Goal: Information Seeking & Learning: Find specific fact

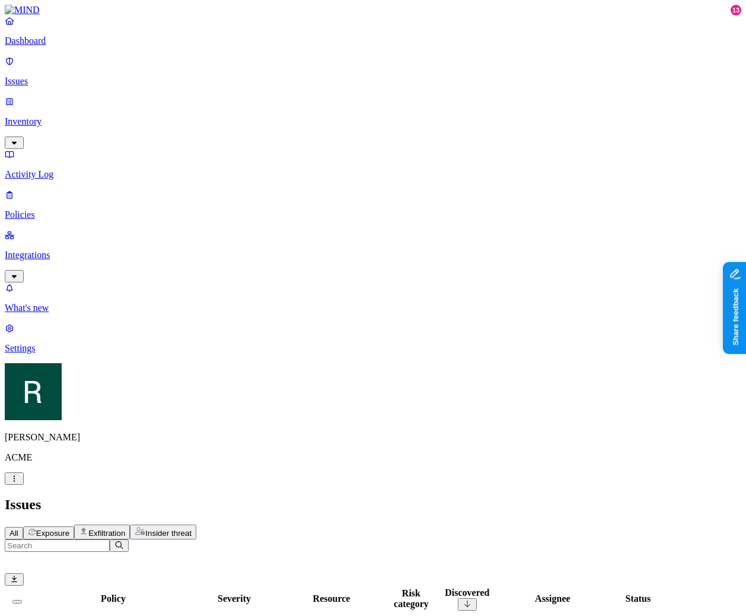
click at [616, 497] on div "Issues" at bounding box center [373, 505] width 737 height 16
drag, startPoint x: 746, startPoint y: 146, endPoint x: 816, endPoint y: 147, distance: 70.0
click at [746, 147] on html "Dashboard Issues Inventory Activity Log Policies Integrations What's new 13 Set…" at bounding box center [373, 528] width 746 height 1056
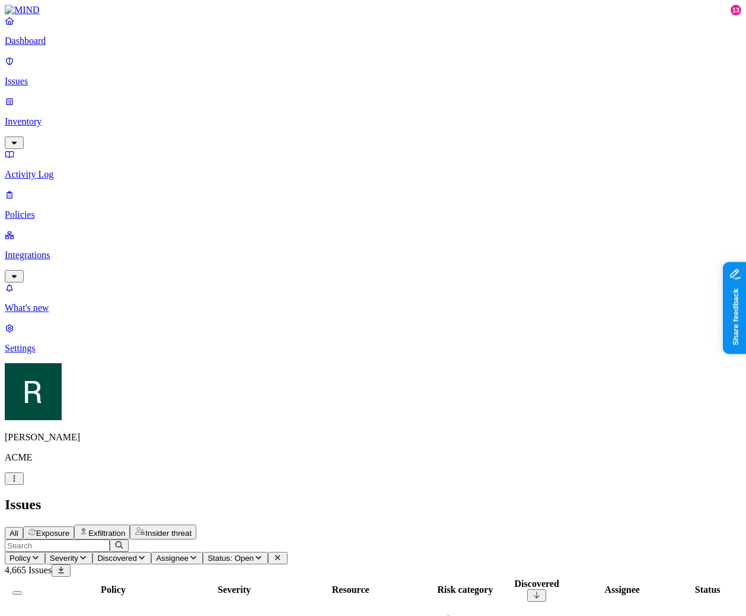
click at [679, 525] on div "All Exposure Exfiltration Insider threat" at bounding box center [373, 532] width 737 height 15
click at [69, 529] on span "Exposure" at bounding box center [52, 533] width 33 height 9
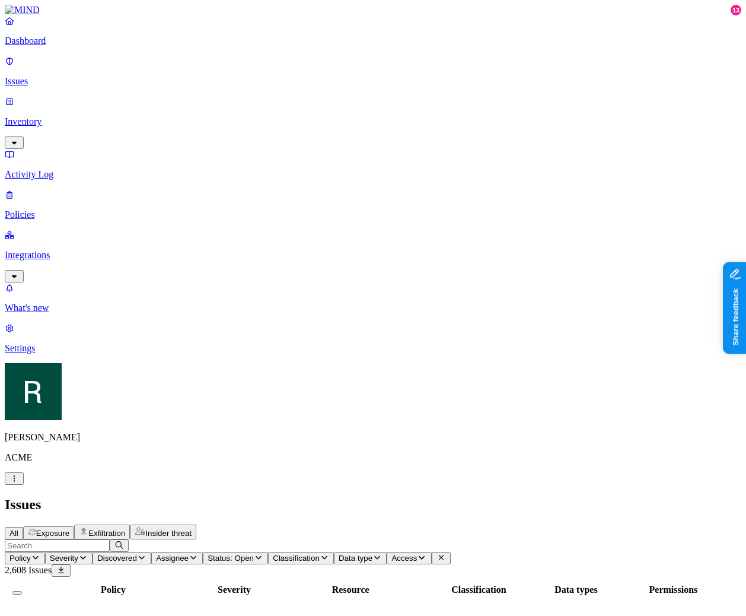
click at [196, 525] on button "Insider threat" at bounding box center [163, 532] width 66 height 15
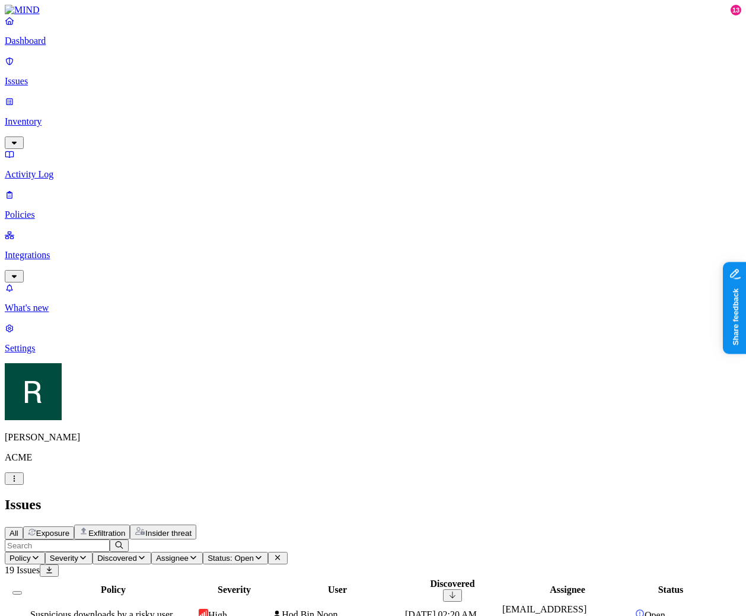
click at [125, 529] on span "Exfiltration" at bounding box center [106, 533] width 37 height 9
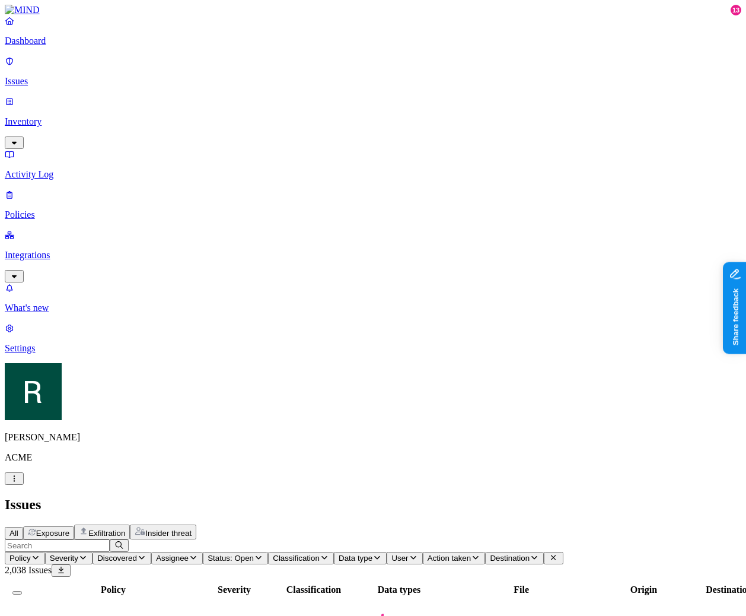
click at [69, 529] on span "Exposure" at bounding box center [52, 533] width 33 height 9
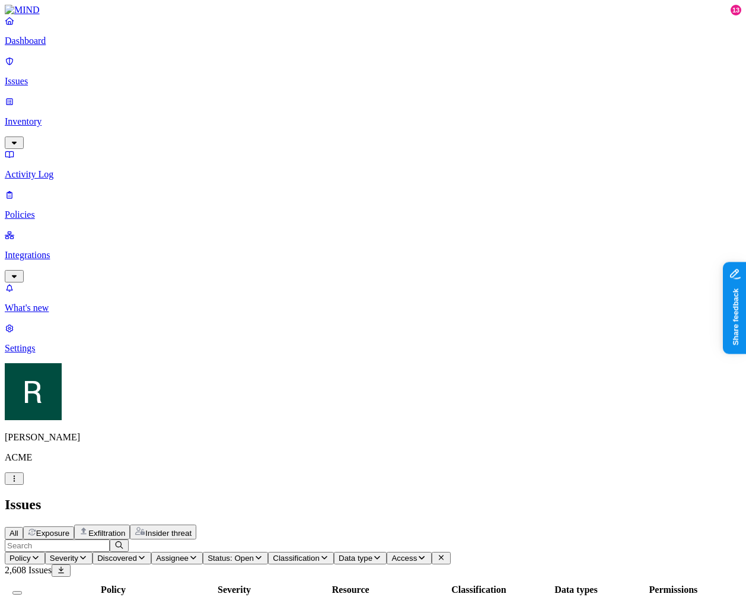
click at [470, 525] on div "All Exposure Exfiltration Insider threat" at bounding box center [373, 532] width 737 height 15
click at [382, 554] on icon "button" at bounding box center [377, 558] width 9 height 8
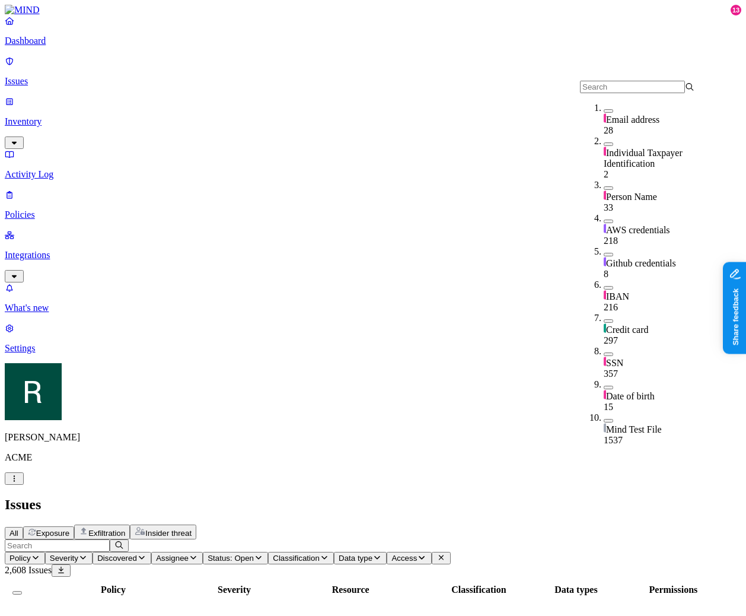
click at [618, 246] on div "Github credentials 8" at bounding box center [661, 262] width 115 height 33
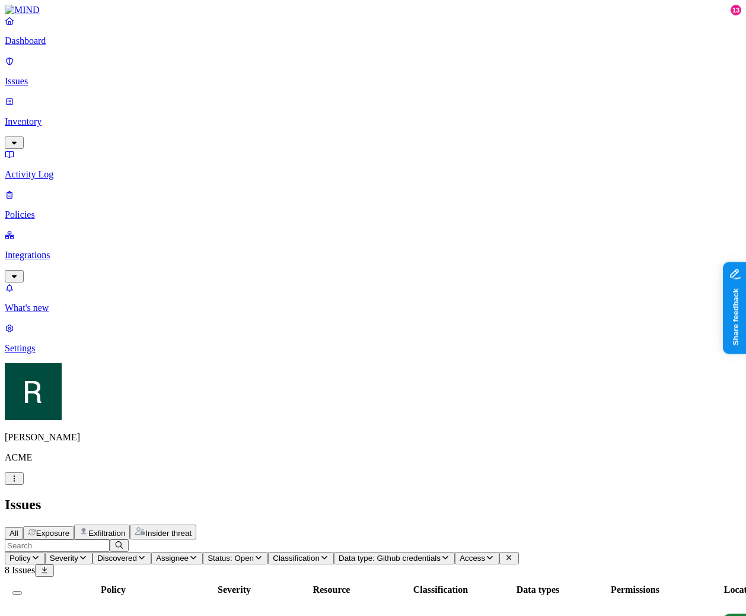
click at [339, 554] on span "Data type: Github credentials" at bounding box center [390, 558] width 102 height 9
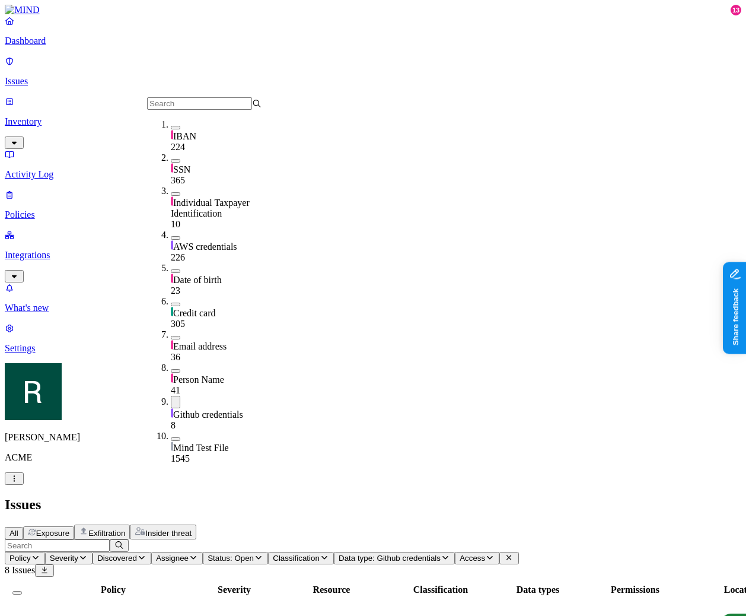
click at [221, 409] on span "Github credentials" at bounding box center [208, 414] width 70 height 10
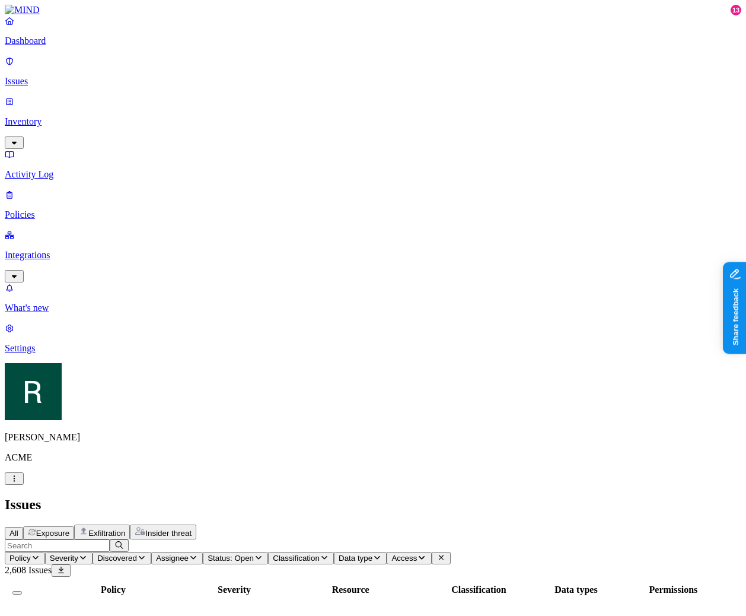
click at [268, 552] on button "Status: Open" at bounding box center [235, 558] width 65 height 12
click at [485, 158] on span "In Progress" at bounding box center [490, 168] width 33 height 21
click at [192, 529] on span "Insider threat" at bounding box center [168, 533] width 46 height 9
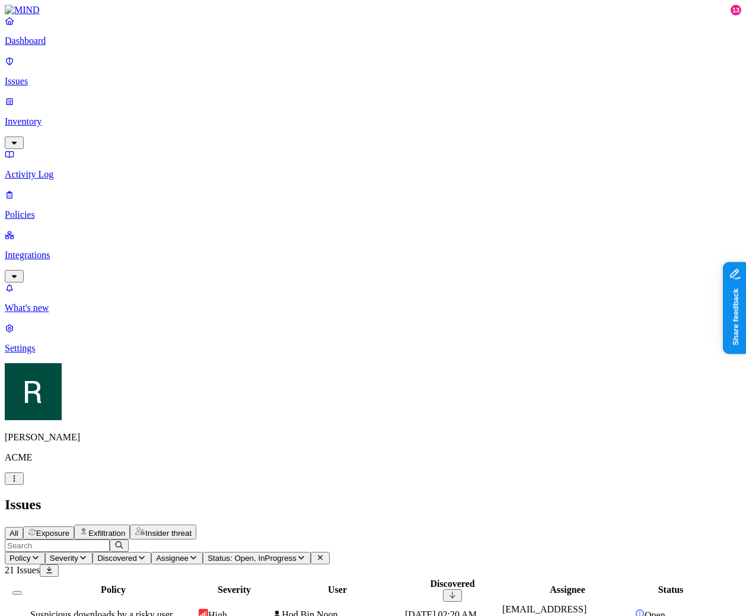
click at [304, 525] on div "All Exposure Exfiltration Insider threat" at bounding box center [373, 532] width 737 height 15
click at [125, 529] on span "Exfiltration" at bounding box center [106, 533] width 37 height 9
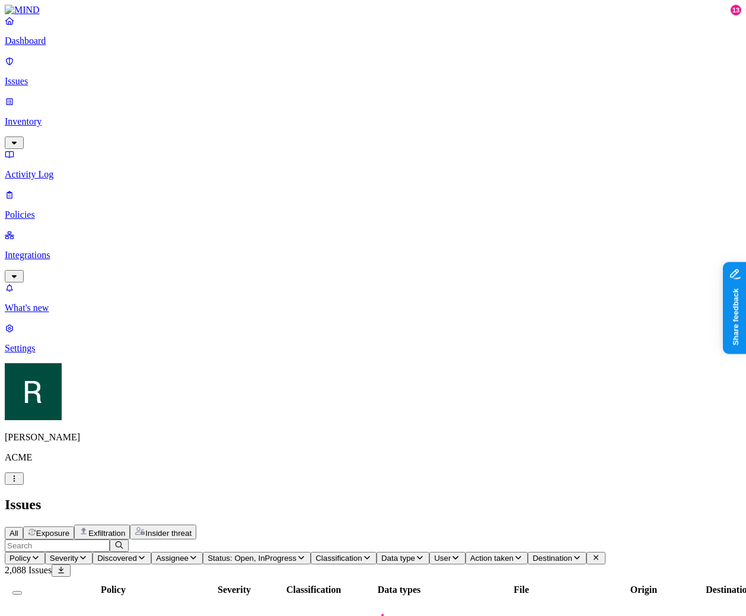
click at [69, 529] on span "Exposure" at bounding box center [52, 533] width 33 height 9
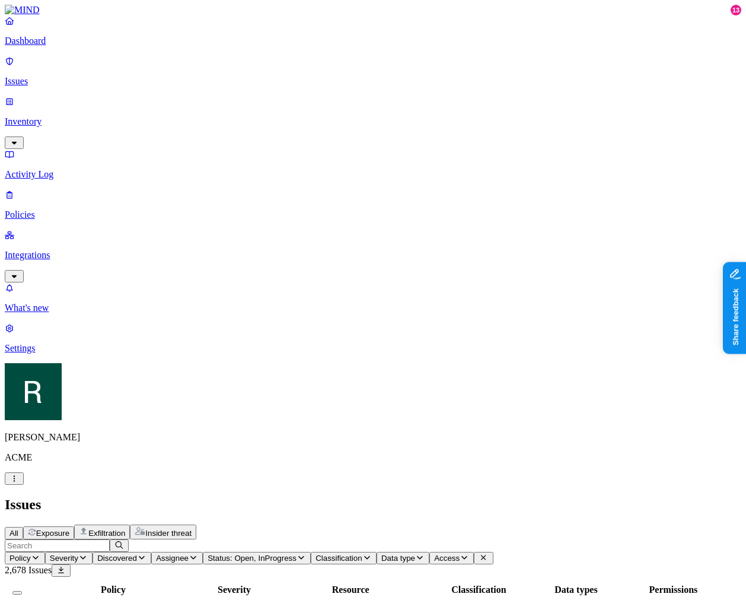
click at [18, 529] on span "All" at bounding box center [13, 533] width 9 height 9
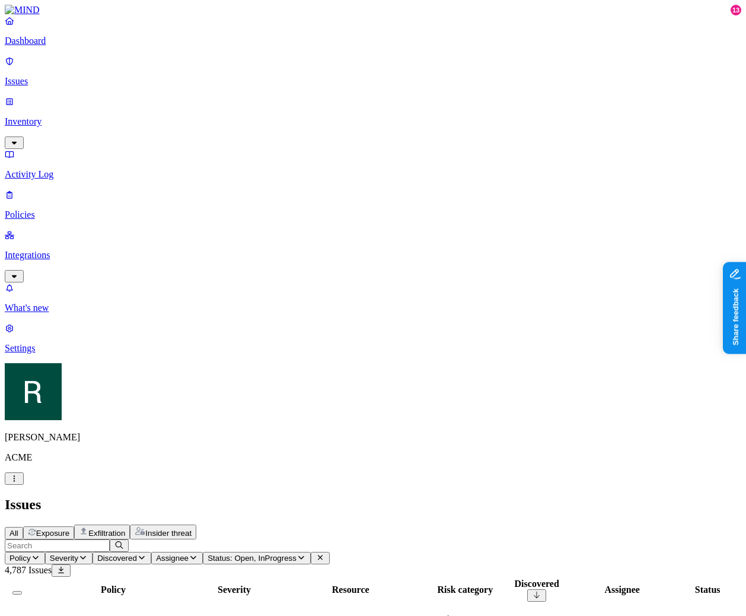
click at [151, 552] on button "Discovered" at bounding box center [122, 558] width 59 height 12
click at [93, 552] on button "Severity" at bounding box center [68, 558] width 47 height 12
click at [40, 554] on icon "button" at bounding box center [35, 558] width 9 height 8
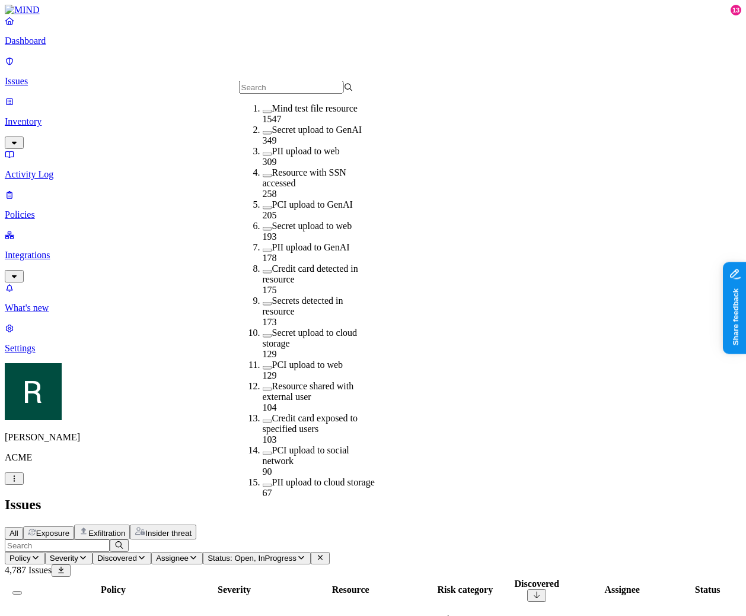
click at [189, 554] on span "Assignee" at bounding box center [172, 558] width 33 height 9
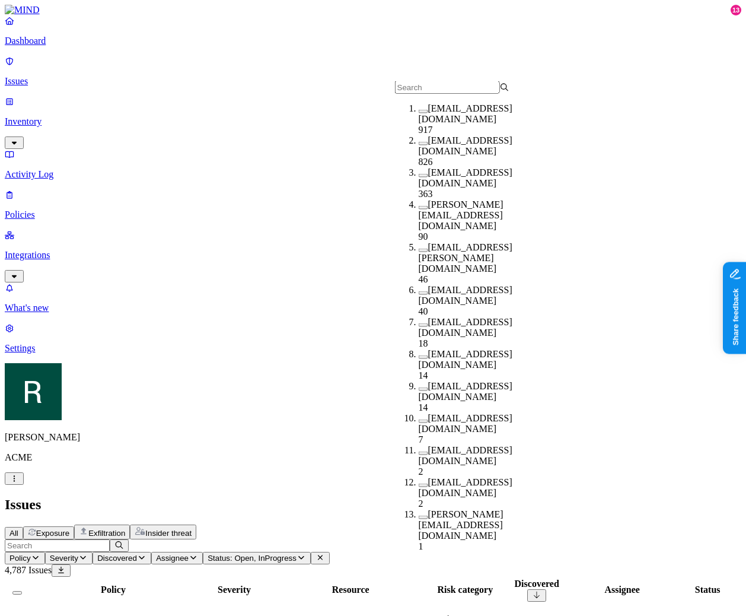
click at [45, 552] on button "Policy" at bounding box center [25, 558] width 40 height 12
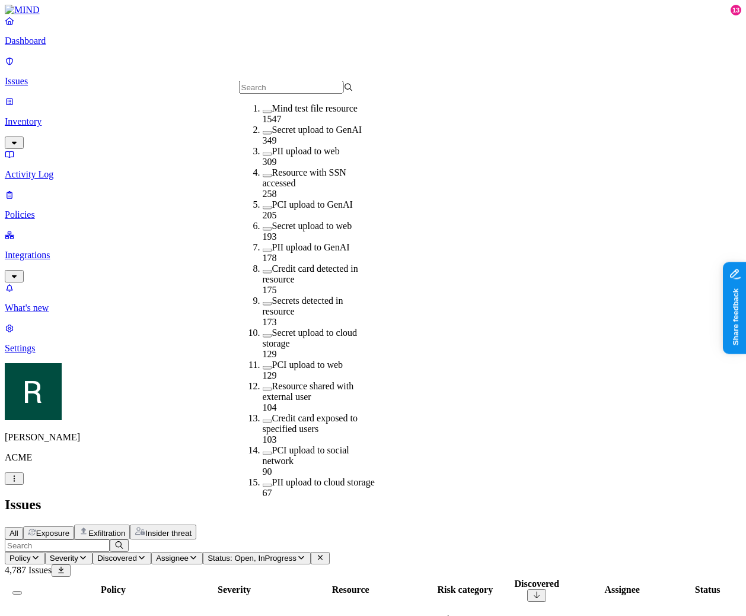
click at [110, 539] on input "text" at bounding box center [57, 545] width 105 height 12
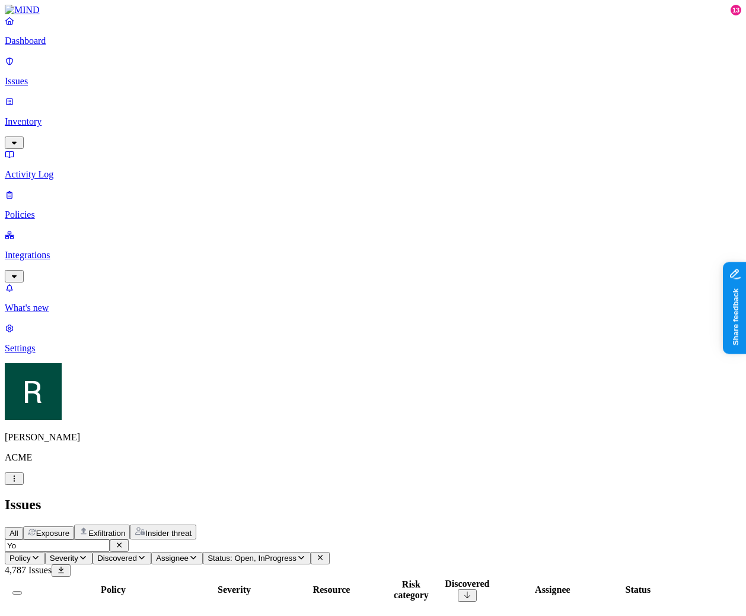
type input "Y"
click at [382, 497] on h2 "Issues" at bounding box center [373, 505] width 737 height 16
type input "y"
type input "upload"
type input "G"
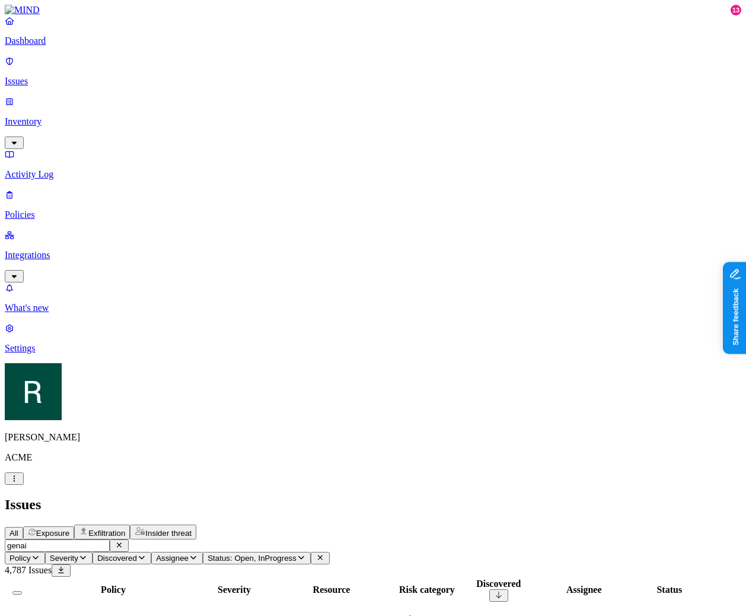
scroll to position [78, 0]
type input "genai"
click at [110, 539] on input "genai" at bounding box center [57, 545] width 105 height 12
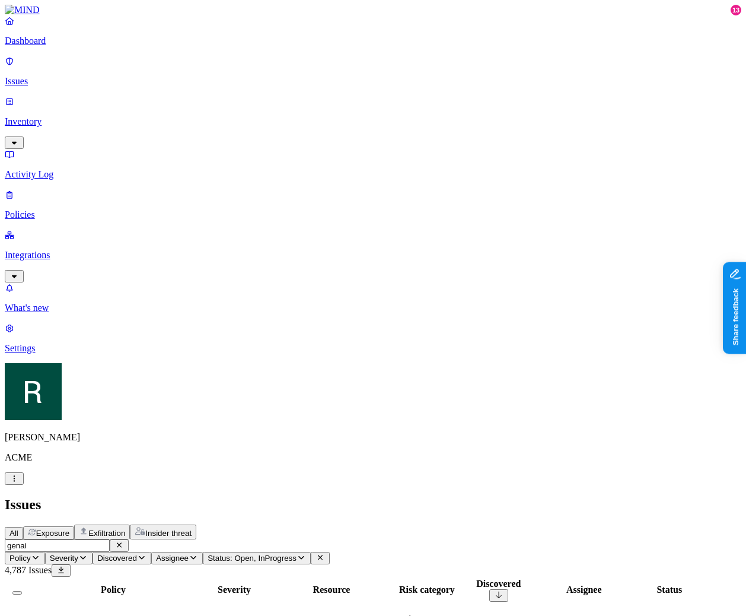
click at [124, 541] on icon "button" at bounding box center [119, 545] width 9 height 8
click at [311, 552] on button "Status: Open, InProgress" at bounding box center [257, 558] width 108 height 12
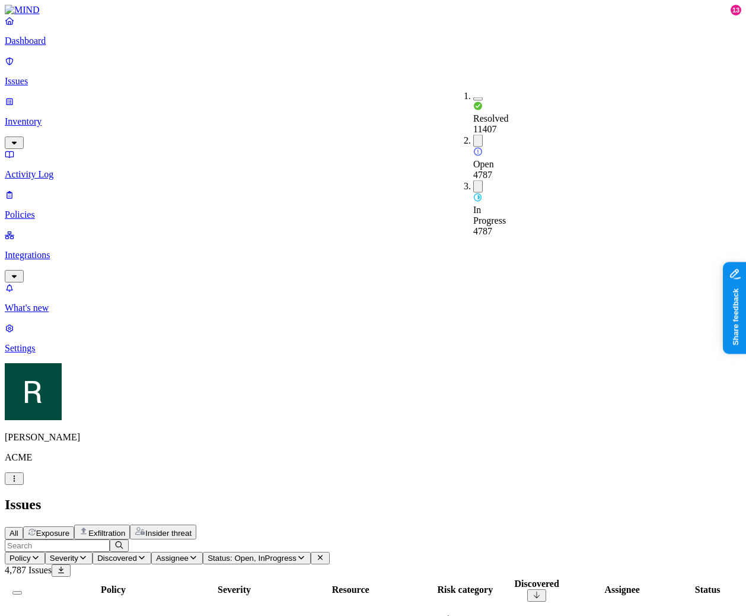
click at [474, 101] on div "Resolved" at bounding box center [474, 112] width 0 height 23
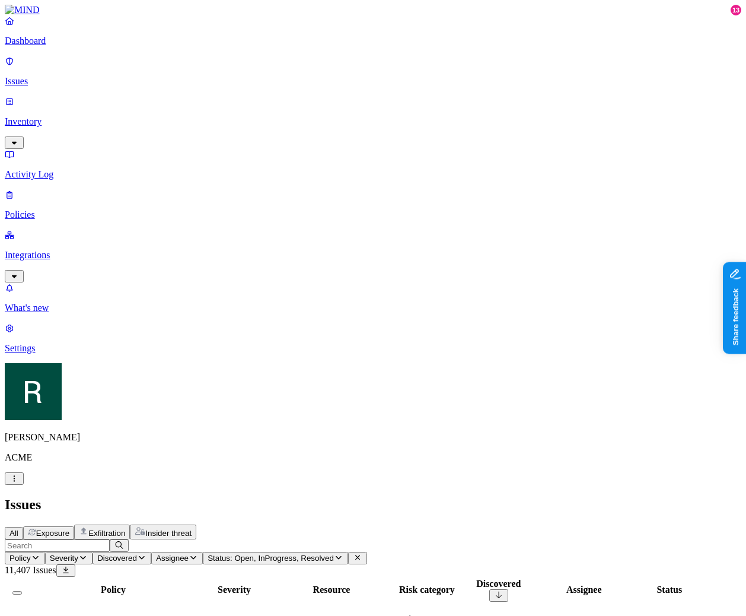
click at [334, 554] on span "Status: Open, InProgress, Resolved" at bounding box center [271, 558] width 126 height 9
click at [474, 136] on div "Open" at bounding box center [474, 153] width 0 height 35
click at [310, 554] on span "Status: InProgress, Resolved" at bounding box center [259, 558] width 103 height 9
click at [495, 205] on span "In Progress" at bounding box center [490, 215] width 33 height 21
click at [268, 554] on span "Status: Resolved" at bounding box center [238, 558] width 60 height 9
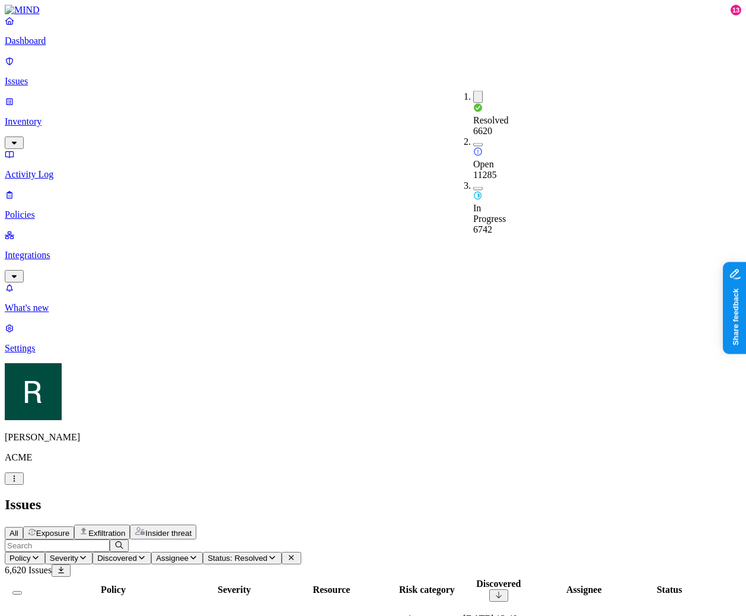
click at [517, 525] on div "All Exposure Exfiltration Insider threat" at bounding box center [373, 532] width 737 height 15
click at [465, 525] on div "All Exposure Exfiltration Insider threat" at bounding box center [373, 532] width 737 height 15
click at [130, 525] on button "Exfiltration" at bounding box center [102, 532] width 56 height 15
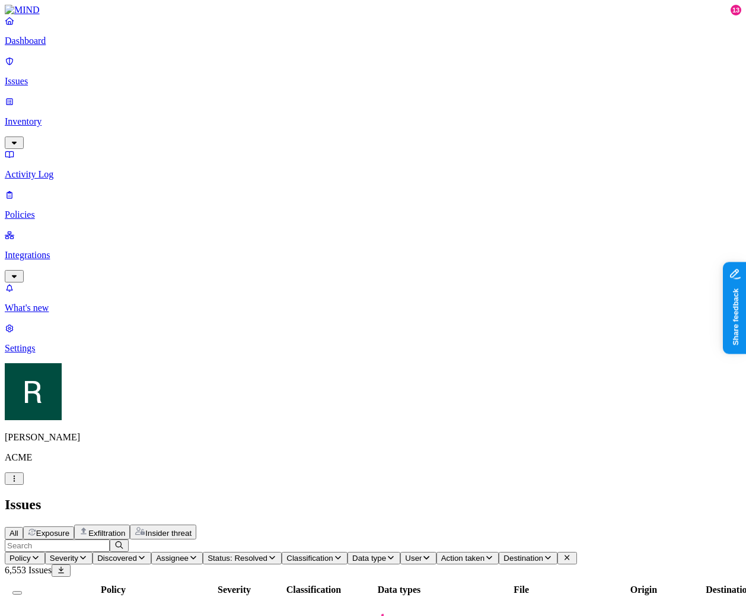
click at [401, 552] on button "User" at bounding box center [419, 558] width 36 height 12
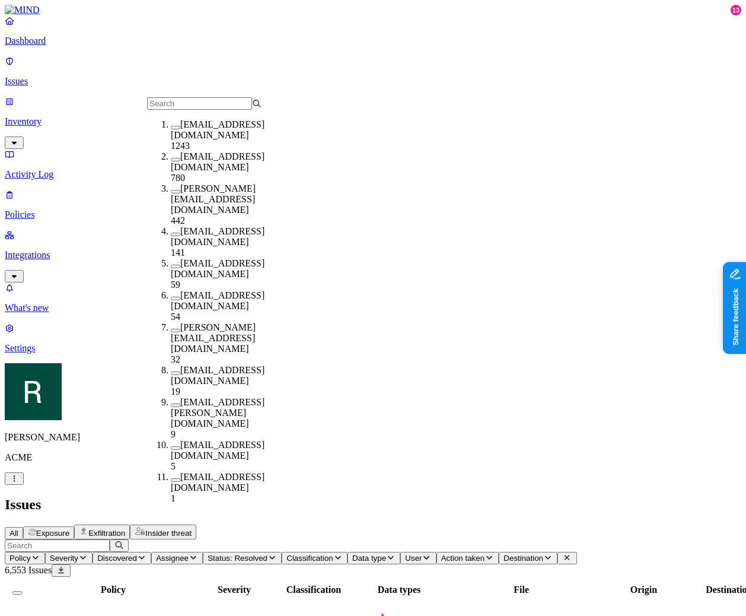
click at [189, 554] on span "Assignee" at bounding box center [172, 558] width 33 height 9
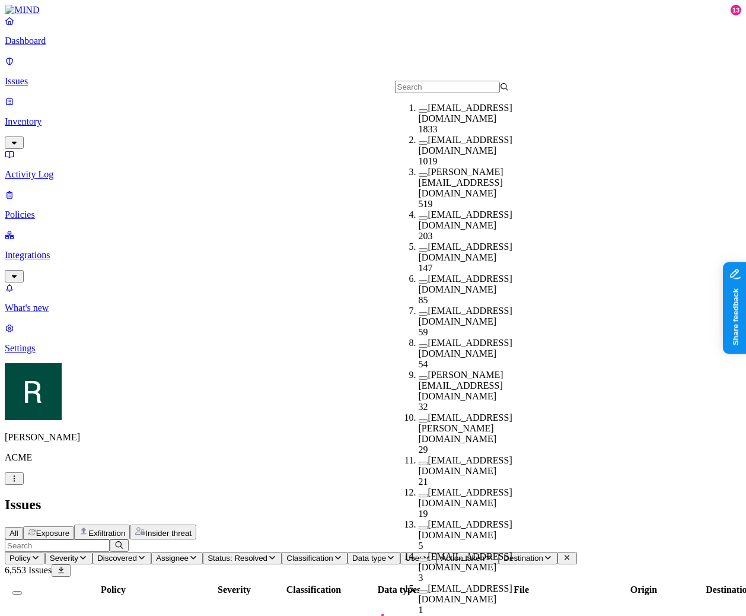
click at [405, 554] on span "User" at bounding box center [413, 558] width 17 height 9
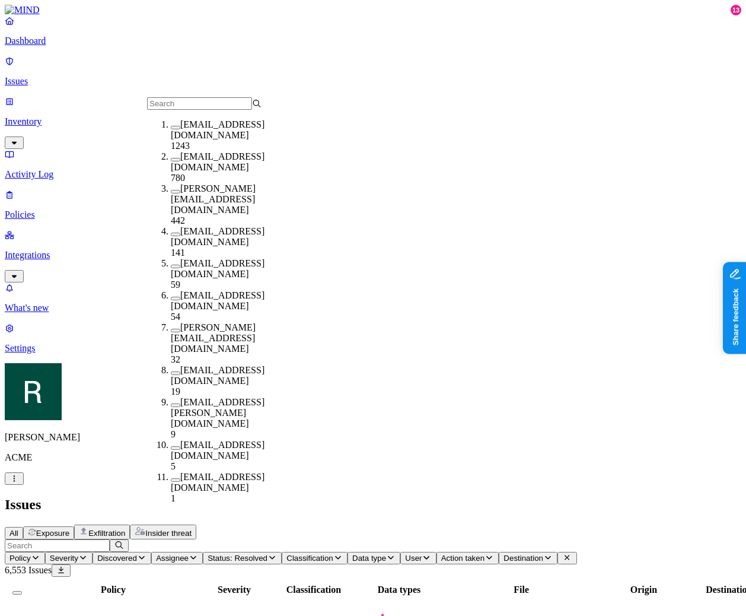
scroll to position [43, 0]
click at [232, 472] on label "[EMAIL_ADDRESS][DOMAIN_NAME]" at bounding box center [218, 482] width 94 height 21
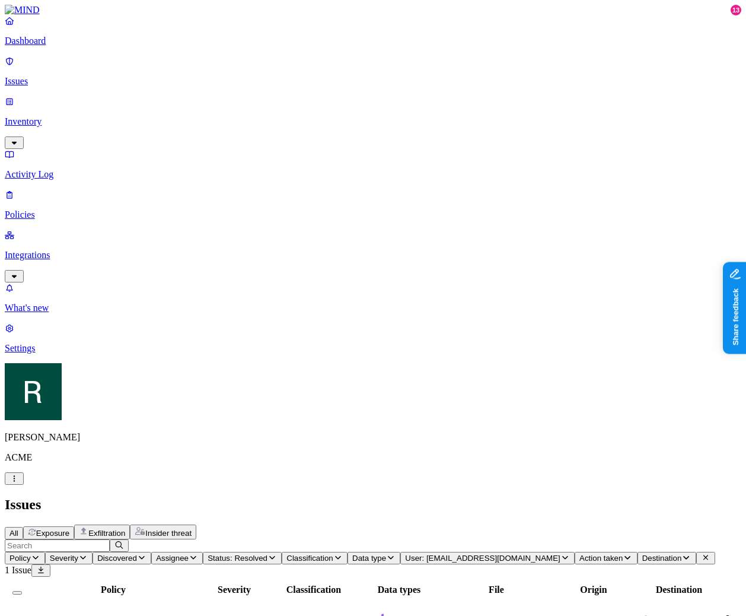
click at [189, 554] on span "Assignee" at bounding box center [172, 558] width 33 height 9
click at [401, 552] on button "User: [EMAIL_ADDRESS][DOMAIN_NAME]" at bounding box center [488, 558] width 174 height 12
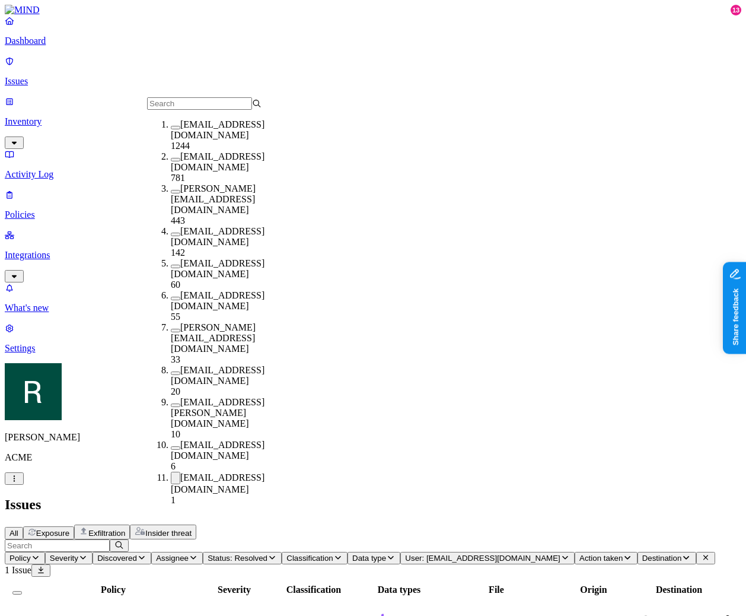
scroll to position [43, 0]
click at [223, 472] on div "[EMAIL_ADDRESS][DOMAIN_NAME] 1" at bounding box center [228, 489] width 115 height 34
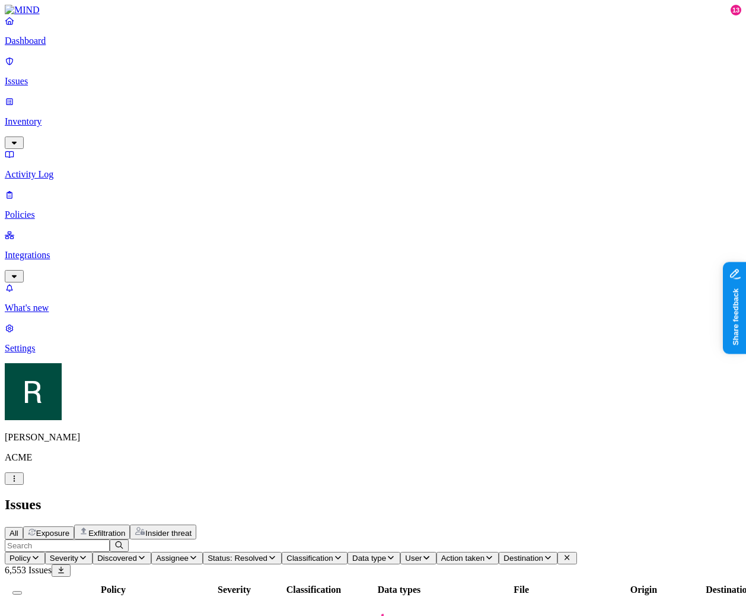
click at [563, 554] on icon at bounding box center [567, 558] width 9 height 8
click at [192, 529] on span "Insider threat" at bounding box center [168, 533] width 46 height 9
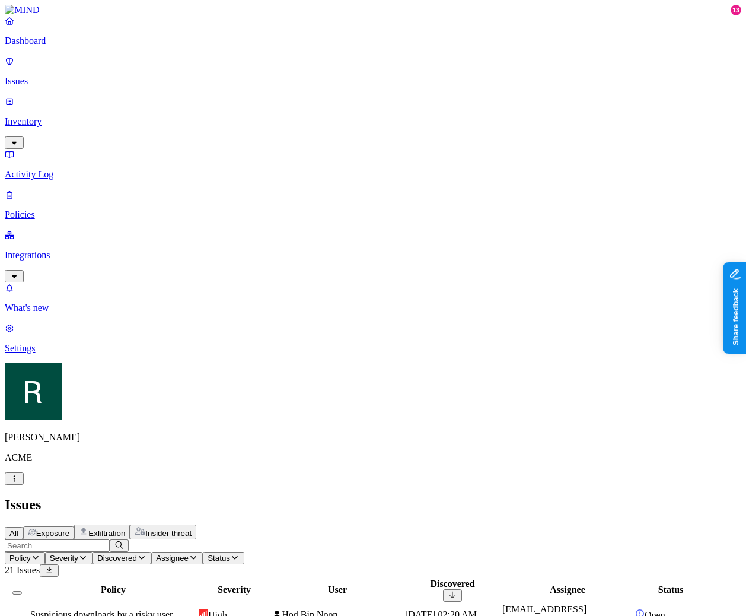
click at [137, 554] on span "Discovered" at bounding box center [117, 558] width 40 height 9
click at [189, 554] on span "Assignee" at bounding box center [172, 558] width 33 height 9
click at [244, 552] on button "Status" at bounding box center [224, 558] width 42 height 12
click at [366, 539] on header "Policy Severity Discovered Assignee Status 21 Issues" at bounding box center [373, 557] width 737 height 37
click at [78, 554] on span "Severity" at bounding box center [64, 558] width 28 height 9
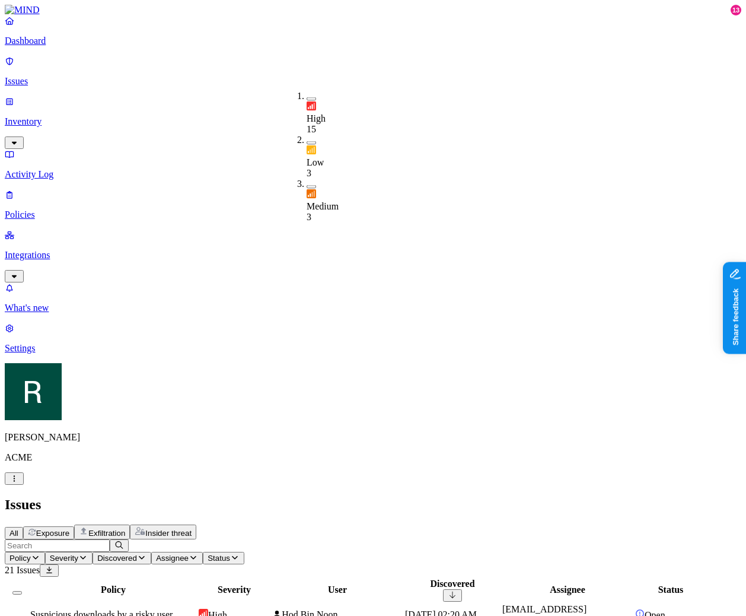
click at [31, 554] on span "Policy" at bounding box center [19, 558] width 21 height 9
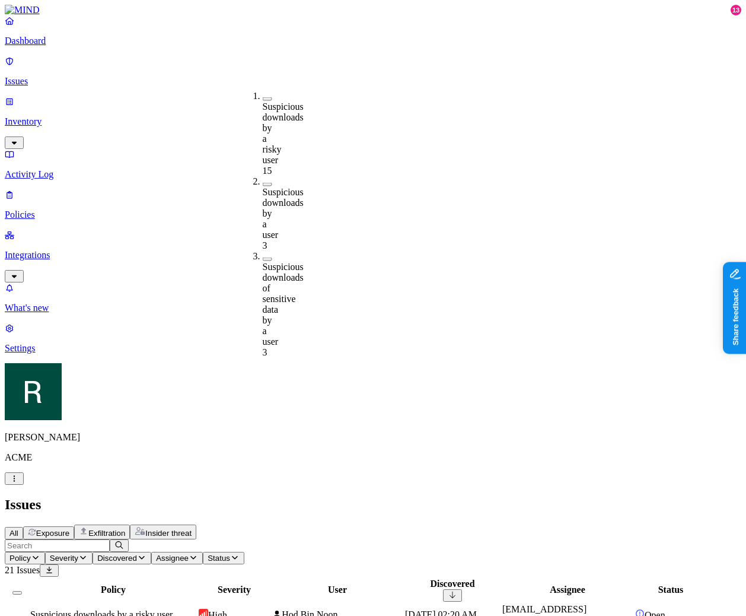
click at [18, 529] on span "All" at bounding box center [13, 533] width 9 height 9
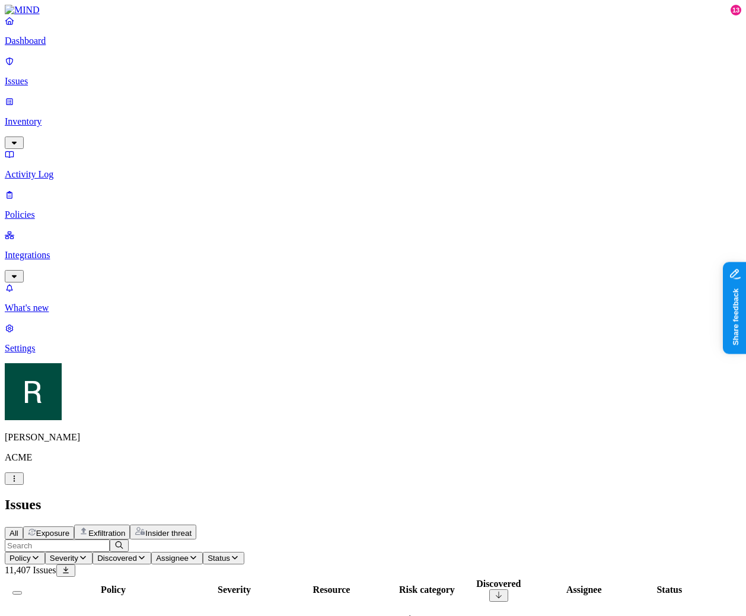
click at [293, 497] on h2 "Issues" at bounding box center [373, 505] width 737 height 16
click at [69, 529] on span "Exposure" at bounding box center [52, 533] width 33 height 9
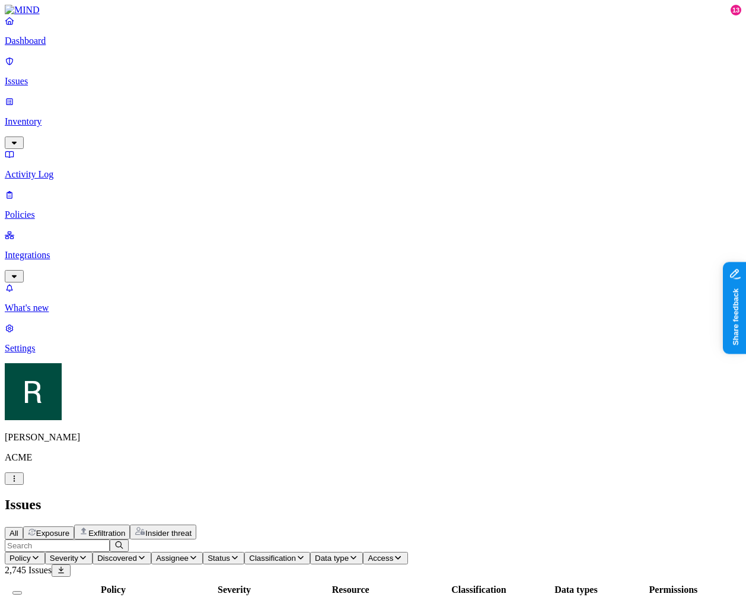
click at [125, 529] on span "Exfiltration" at bounding box center [106, 533] width 37 height 9
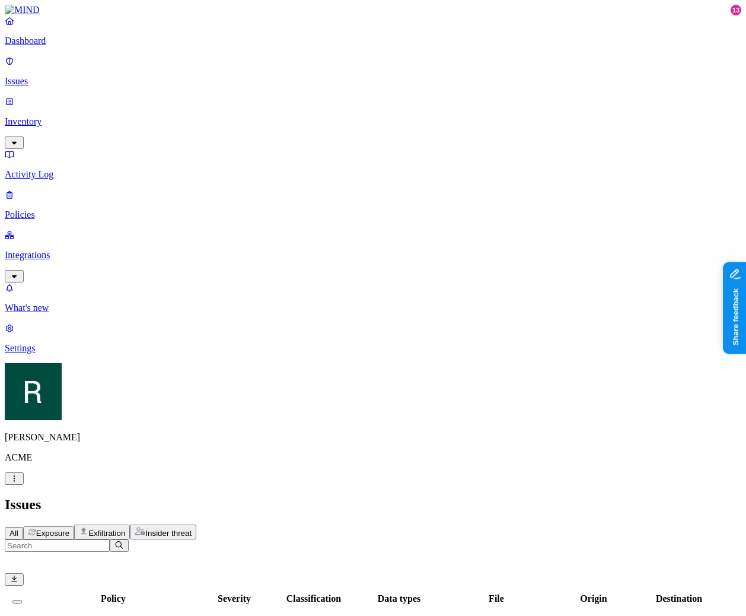
click at [69, 529] on span "Exposure" at bounding box center [52, 533] width 33 height 9
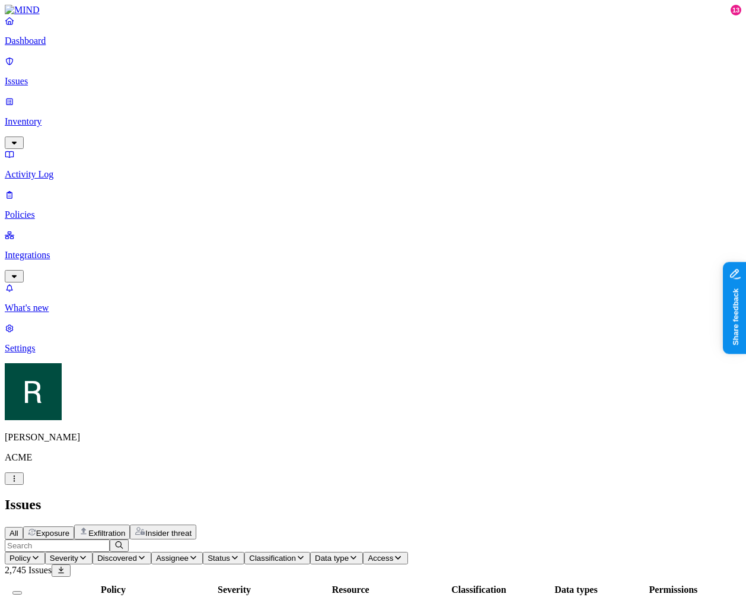
click at [173, 525] on div "All Exposure Exfiltration Insider threat" at bounding box center [373, 532] width 737 height 15
click at [164, 525] on div "All Exposure Exfiltration Insider threat" at bounding box center [373, 532] width 737 height 15
click at [18, 529] on span "All" at bounding box center [13, 533] width 9 height 9
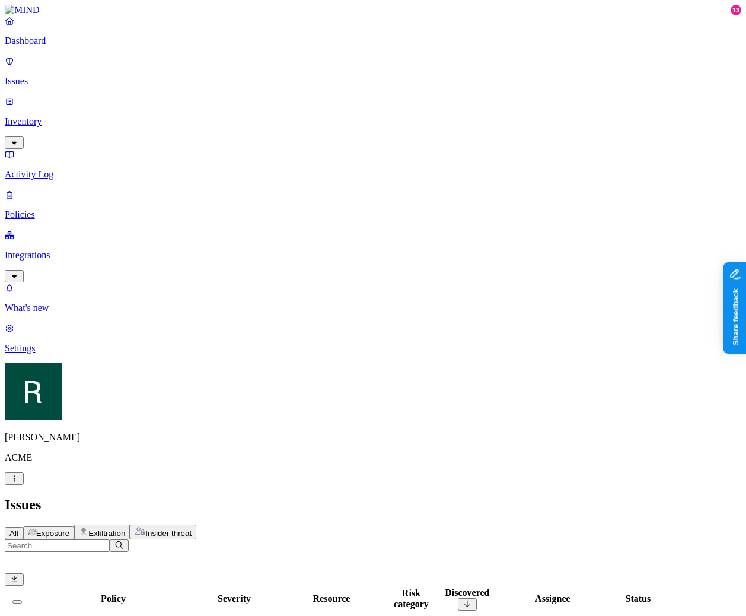
click at [110, 539] on input "text" at bounding box center [57, 545] width 105 height 12
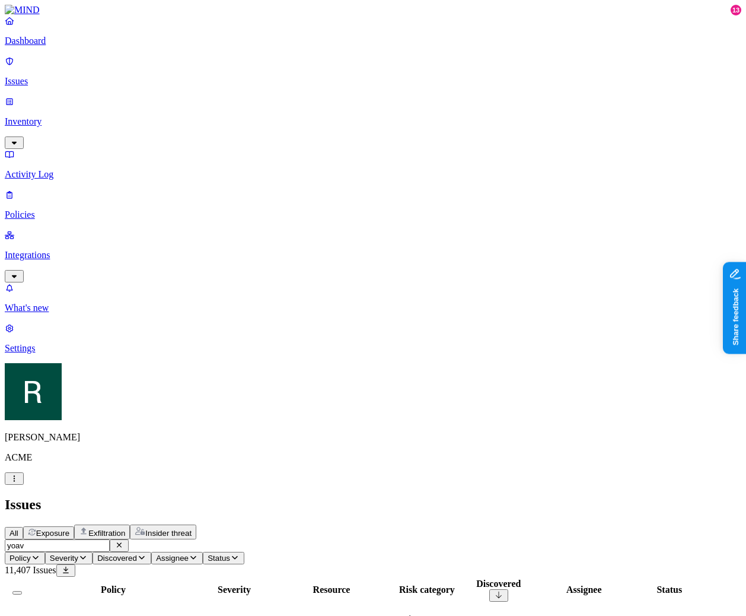
type input "yoav"
click at [78, 554] on span "Severity" at bounding box center [64, 558] width 28 height 9
click at [203, 552] on button "Assignee" at bounding box center [177, 558] width 52 height 12
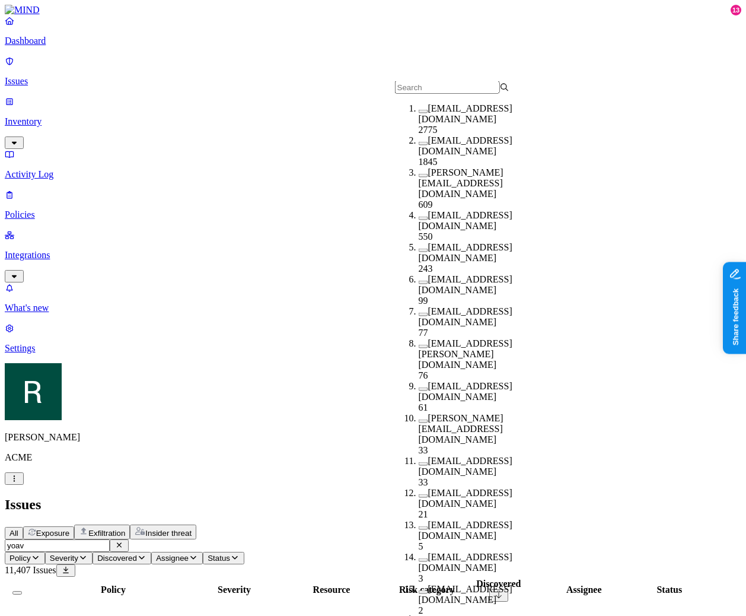
click at [230, 554] on span "Status" at bounding box center [219, 558] width 23 height 9
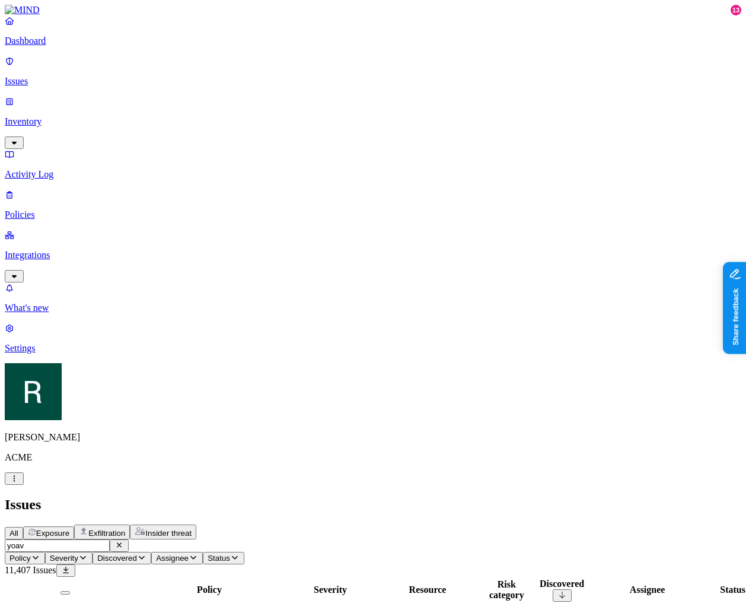
click at [110, 539] on input "yoav" at bounding box center [57, 545] width 105 height 12
type input "yoav"
type input "fdf"
